Goal: Find specific page/section: Find specific page/section

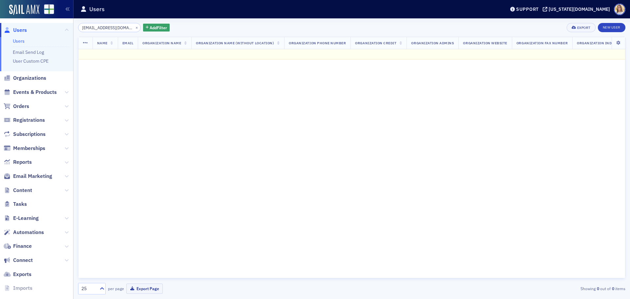
type input "[EMAIL_ADDRESS][DOMAIN_NAME]"
click at [24, 31] on span "Users" at bounding box center [20, 30] width 14 height 7
drag, startPoint x: 123, startPoint y: 29, endPoint x: 31, endPoint y: 41, distance: 92.2
click at [27, 49] on div "Users Users Email Send Log User Custom CPE Organizations Events & Products Orde…" at bounding box center [315, 149] width 630 height 299
click at [21, 29] on span "Users" at bounding box center [20, 30] width 14 height 7
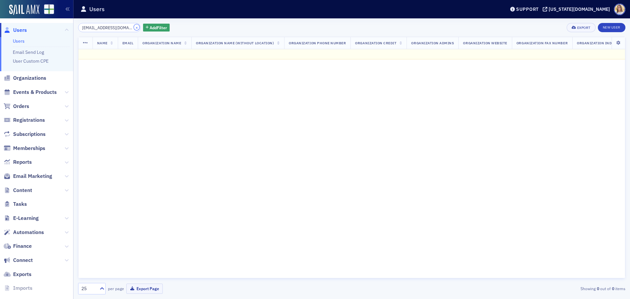
click at [134, 26] on button "×" at bounding box center [137, 27] width 6 height 6
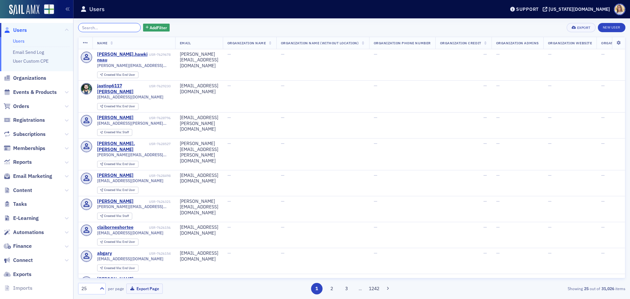
click at [109, 31] on input "search" at bounding box center [109, 27] width 63 height 9
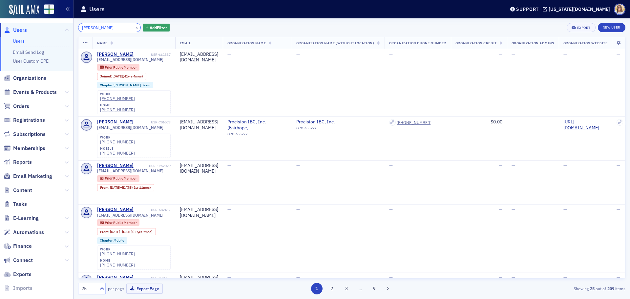
drag, startPoint x: 102, startPoint y: 28, endPoint x: 91, endPoint y: 28, distance: 11.5
click at [91, 28] on input "[PERSON_NAME]" at bounding box center [109, 27] width 63 height 9
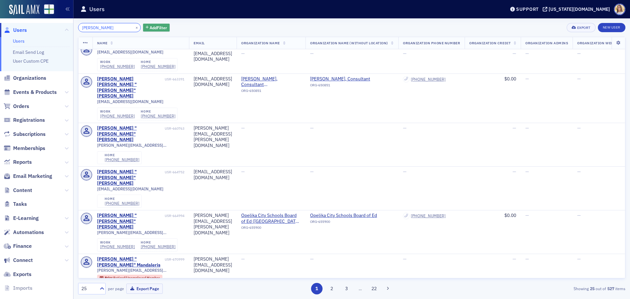
scroll to position [164, 0]
type input "[PERSON_NAME]"
click at [134, 27] on button "×" at bounding box center [137, 27] width 6 height 6
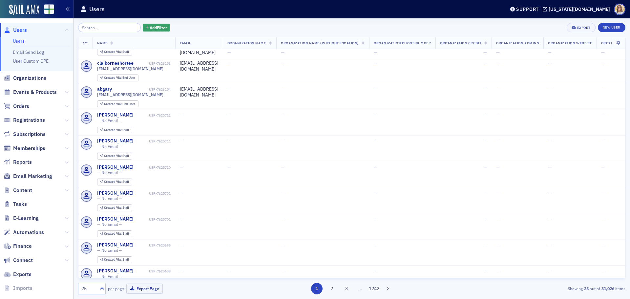
scroll to position [163, 0]
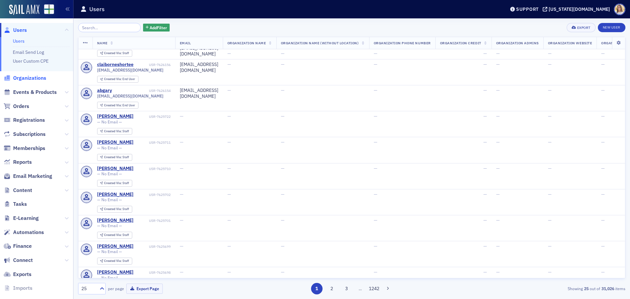
click at [37, 78] on span "Organizations" at bounding box center [29, 77] width 33 height 7
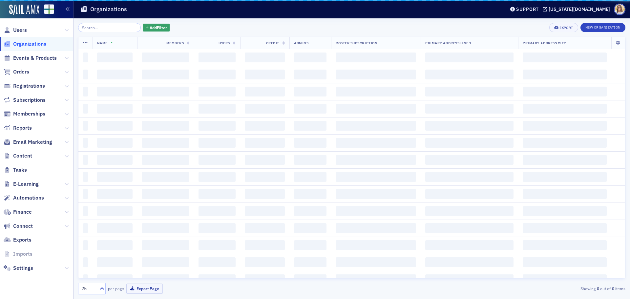
click at [111, 27] on input "search" at bounding box center [109, 27] width 63 height 9
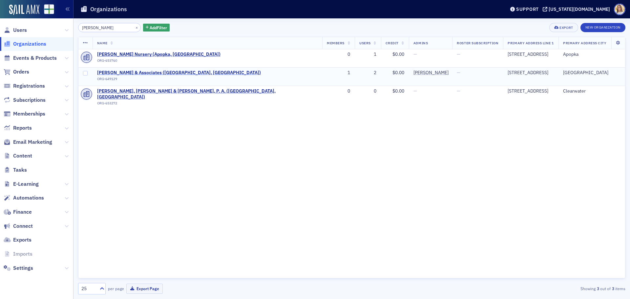
type input "[PERSON_NAME]"
drag, startPoint x: 138, startPoint y: 71, endPoint x: 147, endPoint y: 71, distance: 8.2
click at [138, 70] on span "[PERSON_NAME] & Associates ([GEOGRAPHIC_DATA], [GEOGRAPHIC_DATA])" at bounding box center [179, 73] width 164 height 6
select select "US"
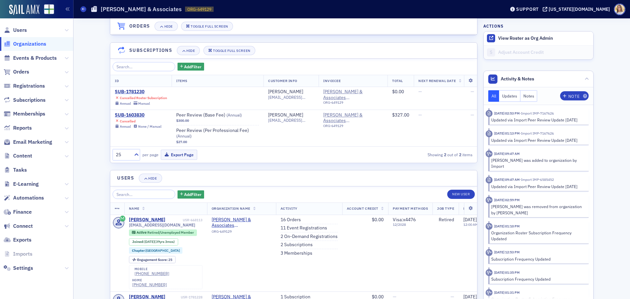
scroll to position [509, 0]
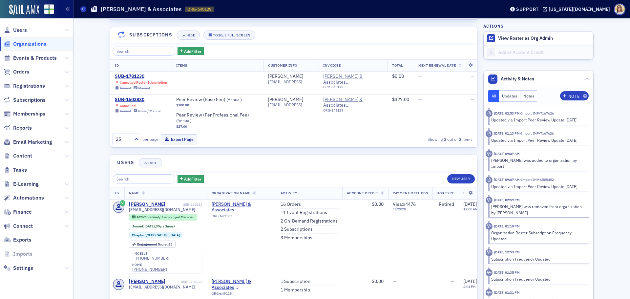
click at [37, 45] on span "Organizations" at bounding box center [29, 43] width 33 height 7
click at [23, 30] on span "Users" at bounding box center [20, 30] width 14 height 7
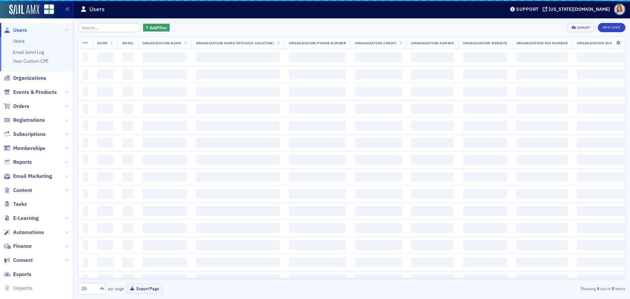
click at [100, 28] on input "search" at bounding box center [109, 27] width 63 height 9
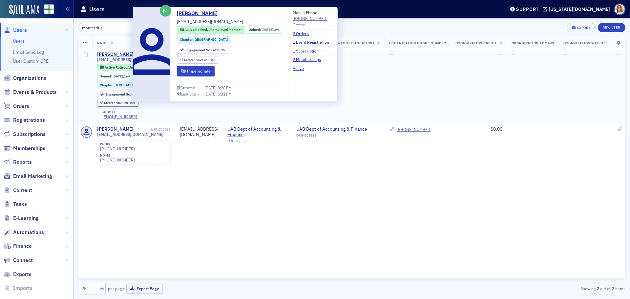
type input "monterrius"
click at [124, 53] on div "[PERSON_NAME]" at bounding box center [115, 54] width 36 height 6
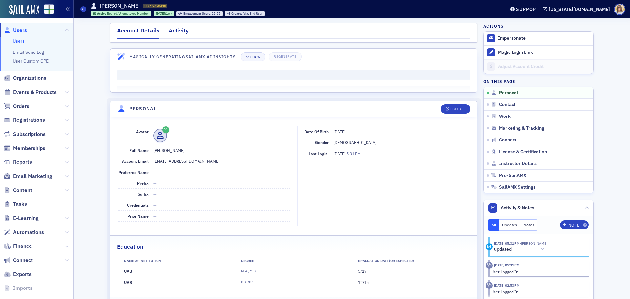
click at [177, 28] on div "Activity" at bounding box center [179, 32] width 20 height 12
